Goal: Transaction & Acquisition: Purchase product/service

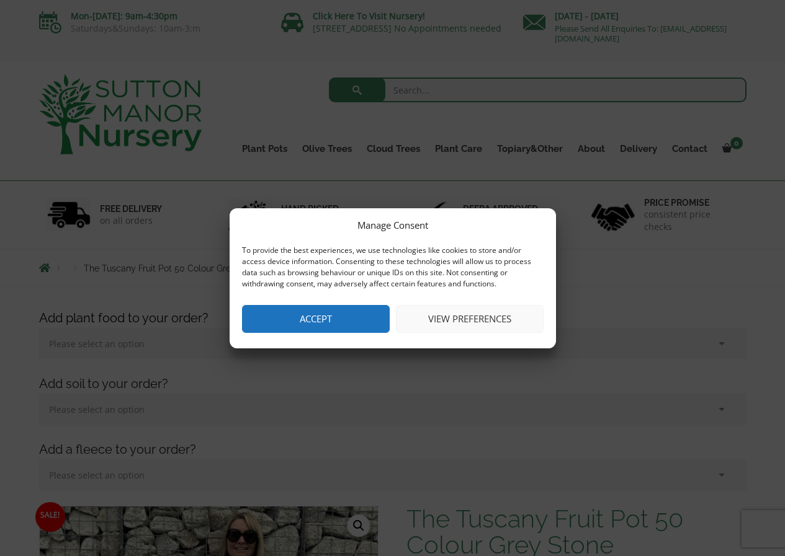
click at [302, 327] on button "Accept" at bounding box center [316, 319] width 148 height 28
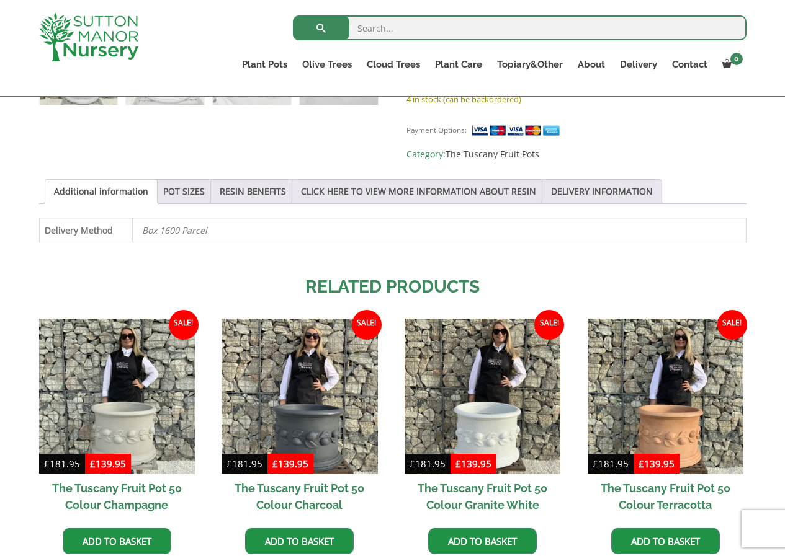
scroll to position [821, 0]
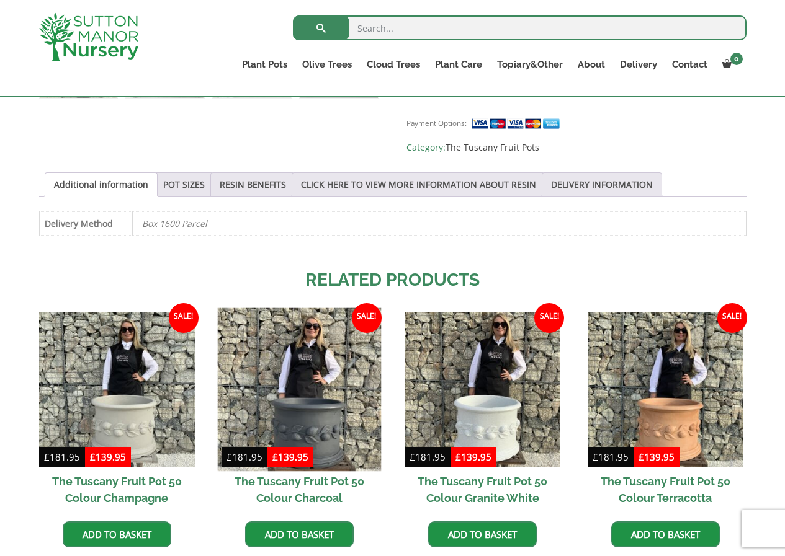
click at [319, 385] on img at bounding box center [300, 390] width 164 height 164
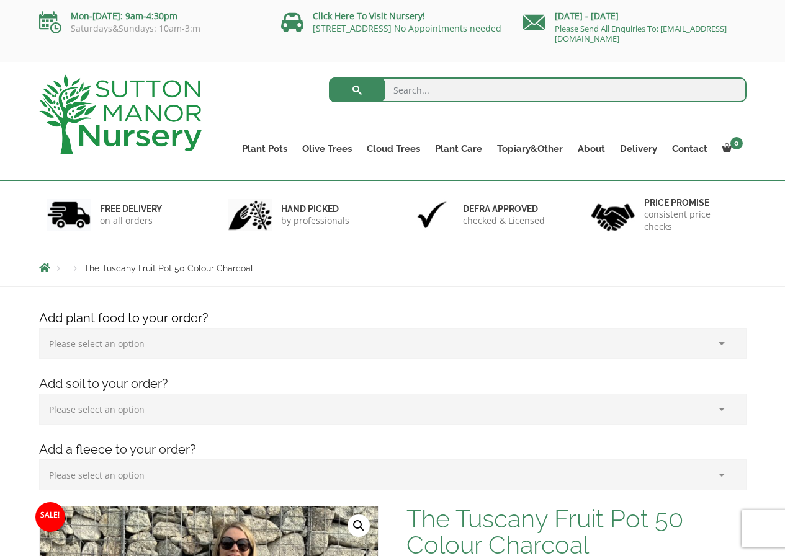
click at [782, 146] on div "Search for: Plant Pots Resin Bonded Pots The Amalfi Pots The Milan Pots The Cap…" at bounding box center [392, 121] width 785 height 119
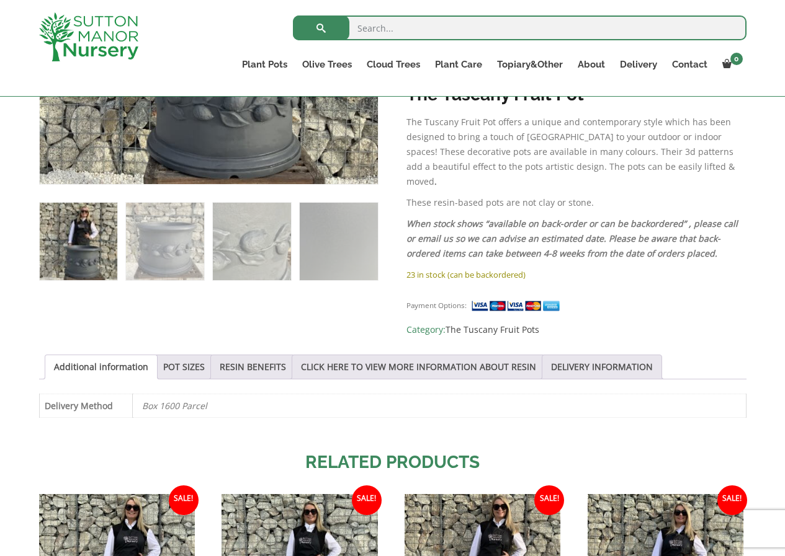
scroll to position [641, 0]
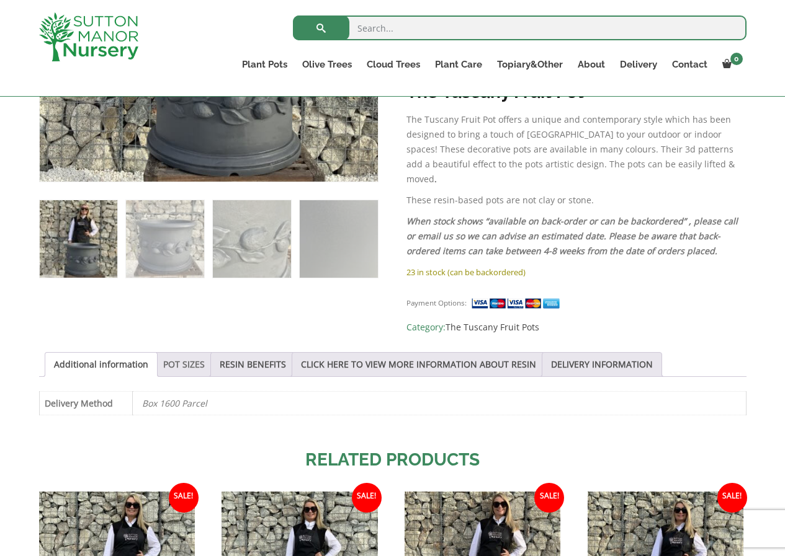
click at [169, 353] on link "POT SIZES" at bounding box center [184, 365] width 42 height 24
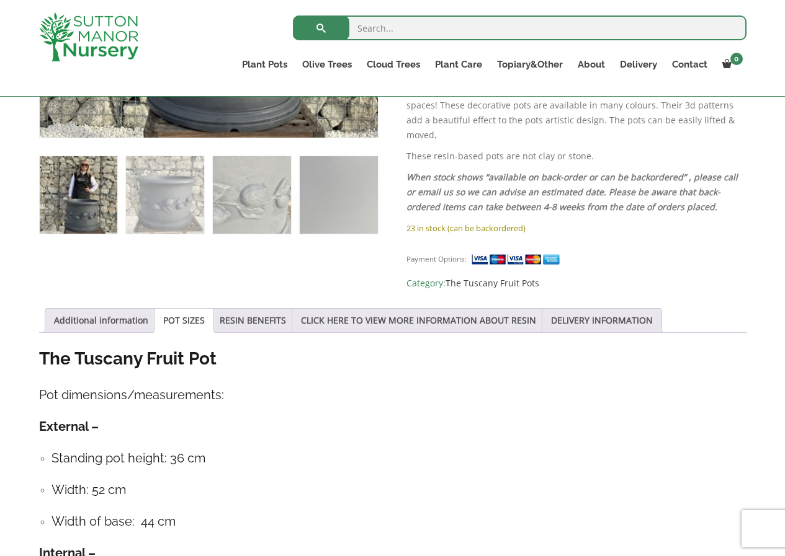
scroll to position [701, 0]
